Goal: Task Accomplishment & Management: Complete application form

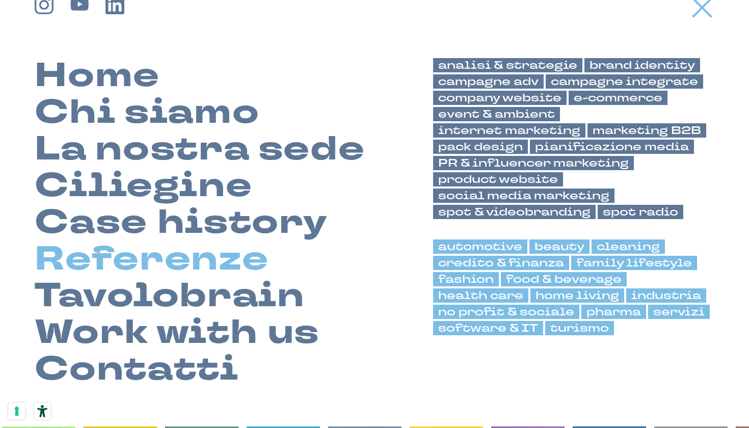
scroll to position [34, 0]
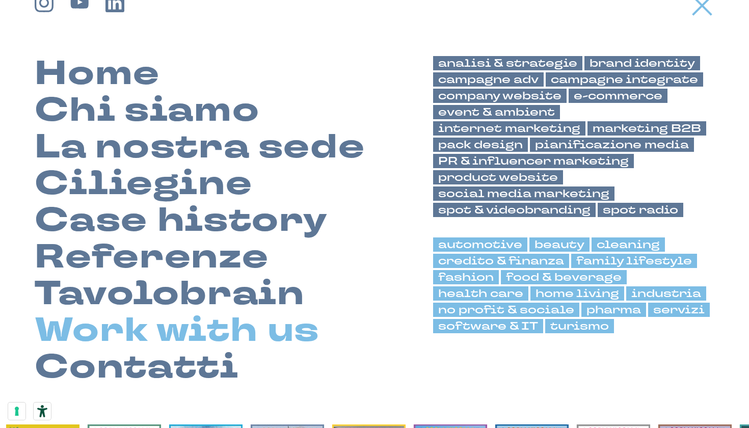
click at [227, 321] on link "Work with us" at bounding box center [177, 331] width 285 height 37
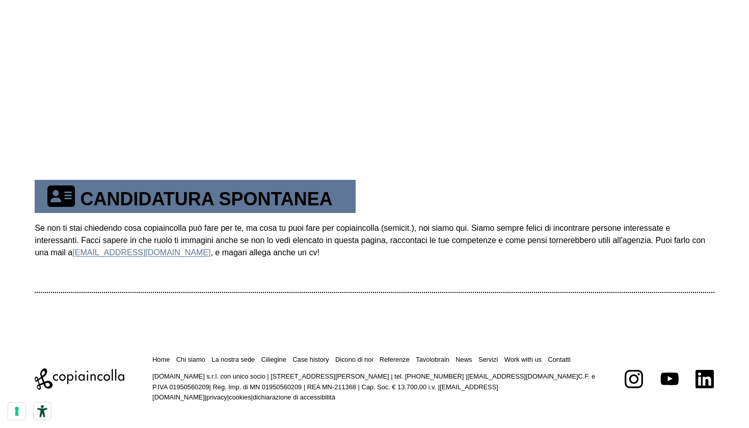
scroll to position [542, 0]
click at [228, 194] on th "CANDIDATURA SPONTANEA" at bounding box center [195, 195] width 320 height 33
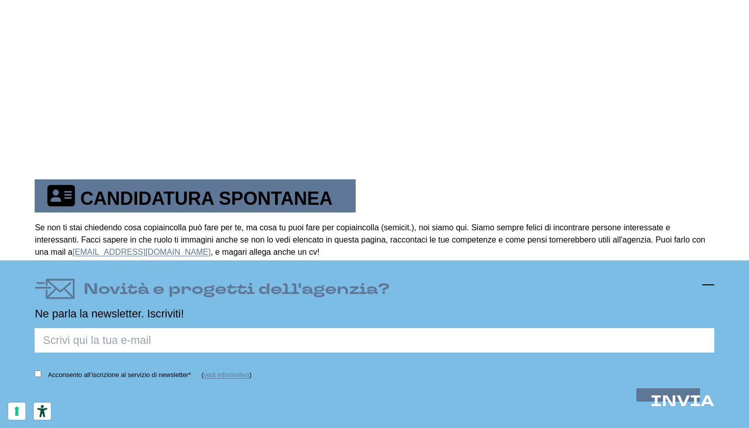
click at [707, 287] on icon at bounding box center [708, 285] width 12 height 12
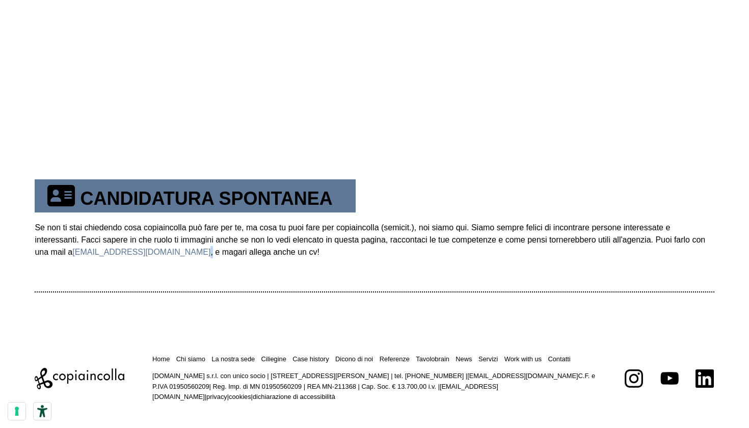
drag, startPoint x: 156, startPoint y: 254, endPoint x: 106, endPoint y: 251, distance: 50.0
click at [106, 251] on td "Se non ti stai chiedendo cosa copiaincolla può fare per te, ma cosa tu puoi far…" at bounding box center [374, 251] width 679 height 79
click at [141, 287] on td "Se non ti stai chiedendo cosa copiaincolla può fare per te, ma cosa tu puoi far…" at bounding box center [374, 251] width 679 height 79
drag, startPoint x: 154, startPoint y: 252, endPoint x: 80, endPoint y: 253, distance: 73.4
click at [80, 253] on td "Se non ti stai chiedendo cosa copiaincolla può fare per te, ma cosa tu puoi far…" at bounding box center [374, 251] width 679 height 79
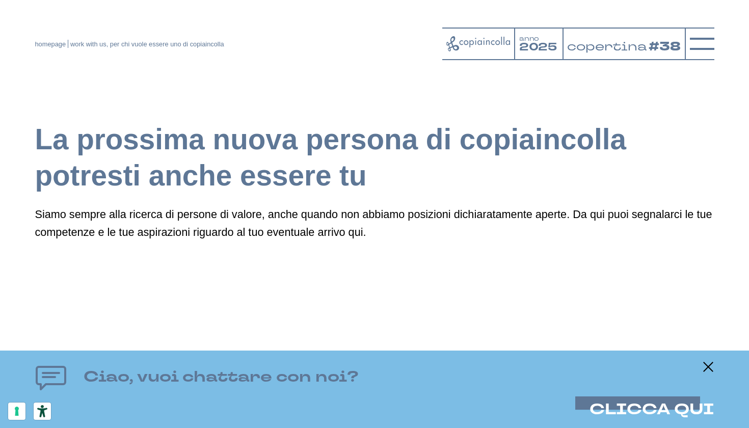
scroll to position [0, 0]
